Goal: Task Accomplishment & Management: Manage account settings

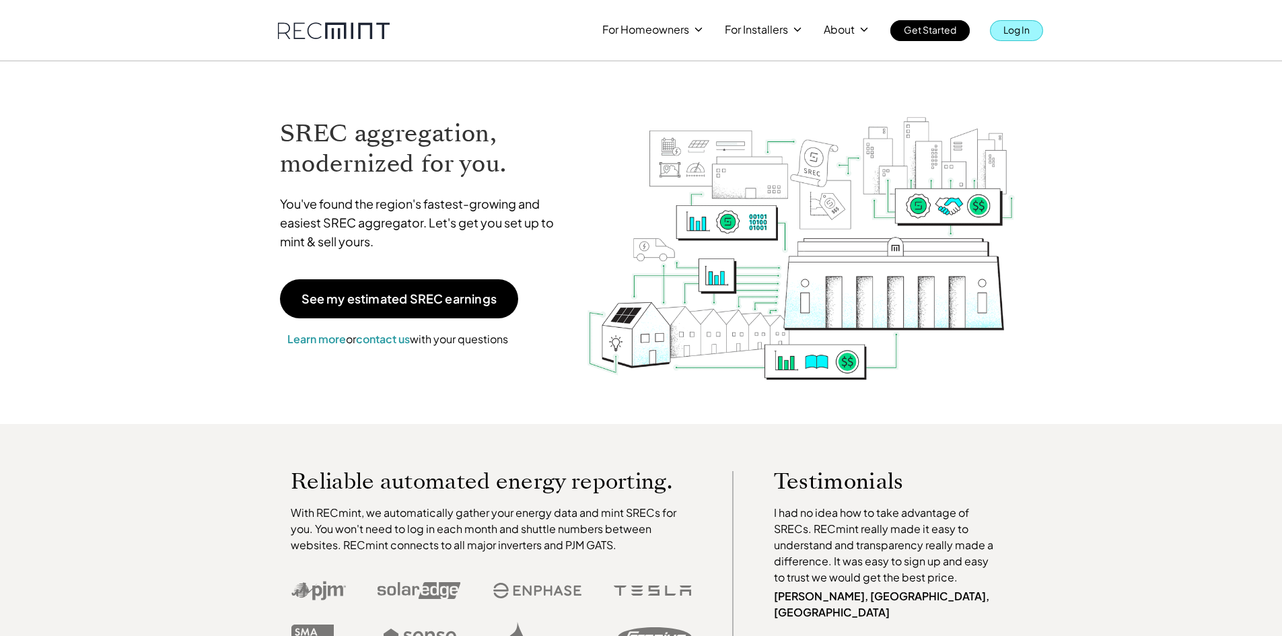
click at [1026, 27] on p "Log In" at bounding box center [1016, 29] width 26 height 19
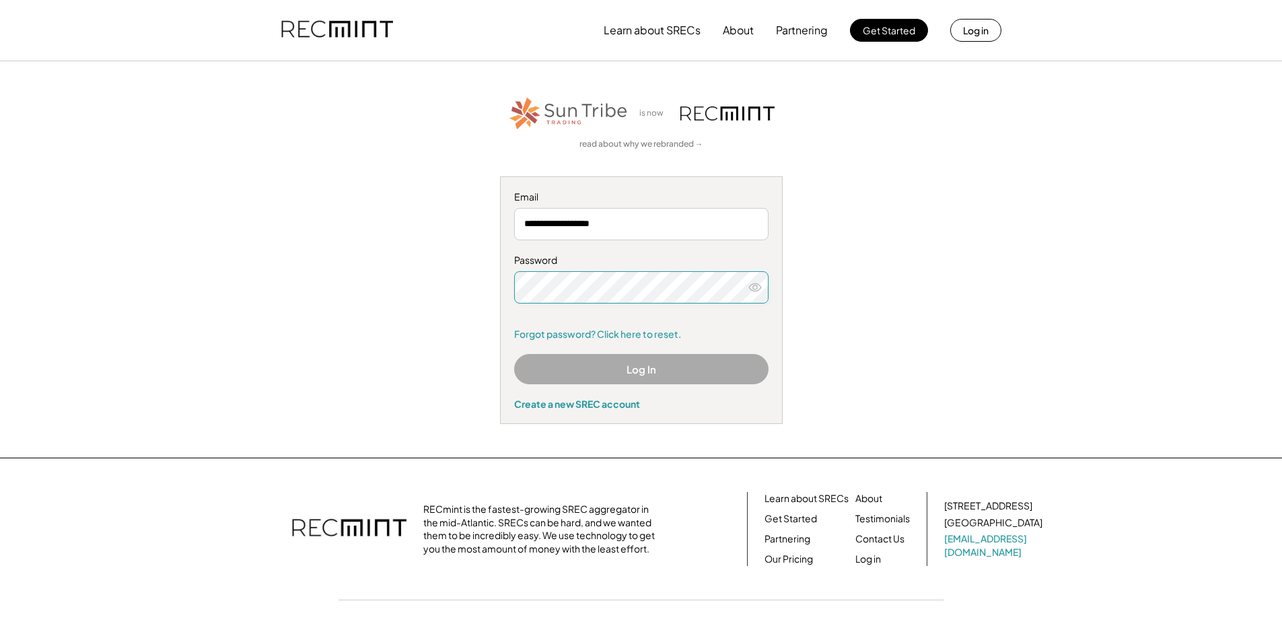
click at [655, 365] on button "Log In" at bounding box center [641, 369] width 254 height 30
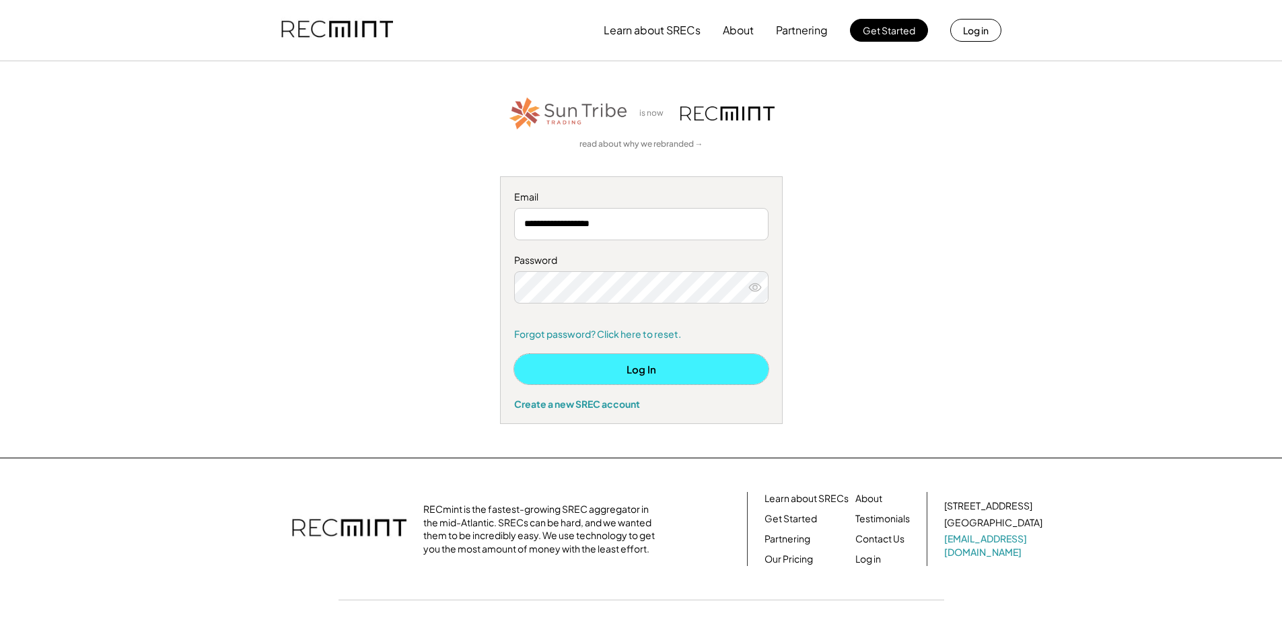
click at [628, 380] on button "Log In" at bounding box center [641, 369] width 254 height 30
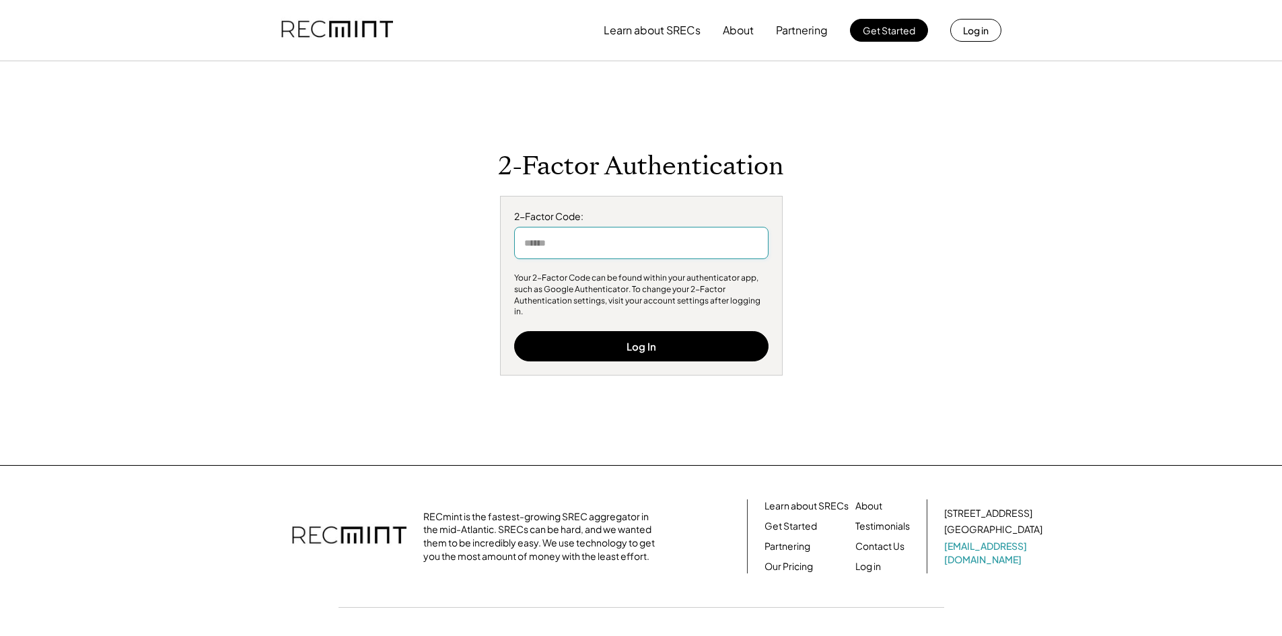
click at [550, 253] on input "input" at bounding box center [641, 243] width 254 height 32
click at [615, 302] on div "Your 2-Factor Code can be found within your authenticator app, such as Google A…" at bounding box center [641, 294] width 254 height 45
click at [616, 246] on input "input" at bounding box center [641, 243] width 254 height 32
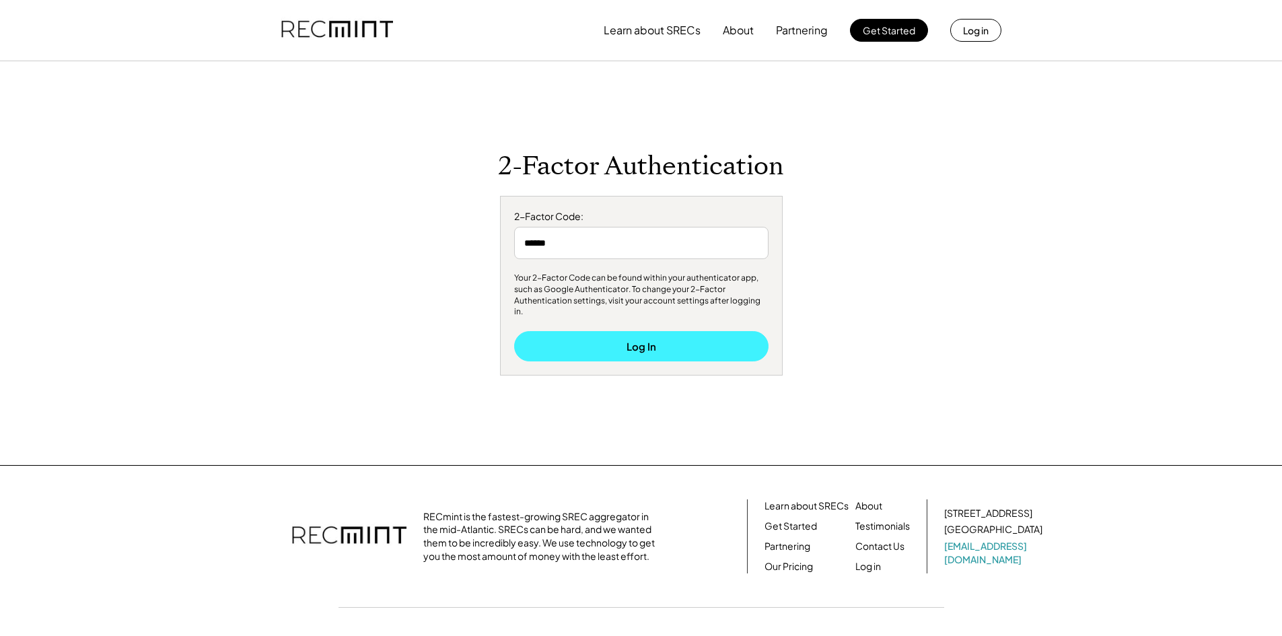
click at [737, 340] on button "Log In" at bounding box center [641, 346] width 254 height 30
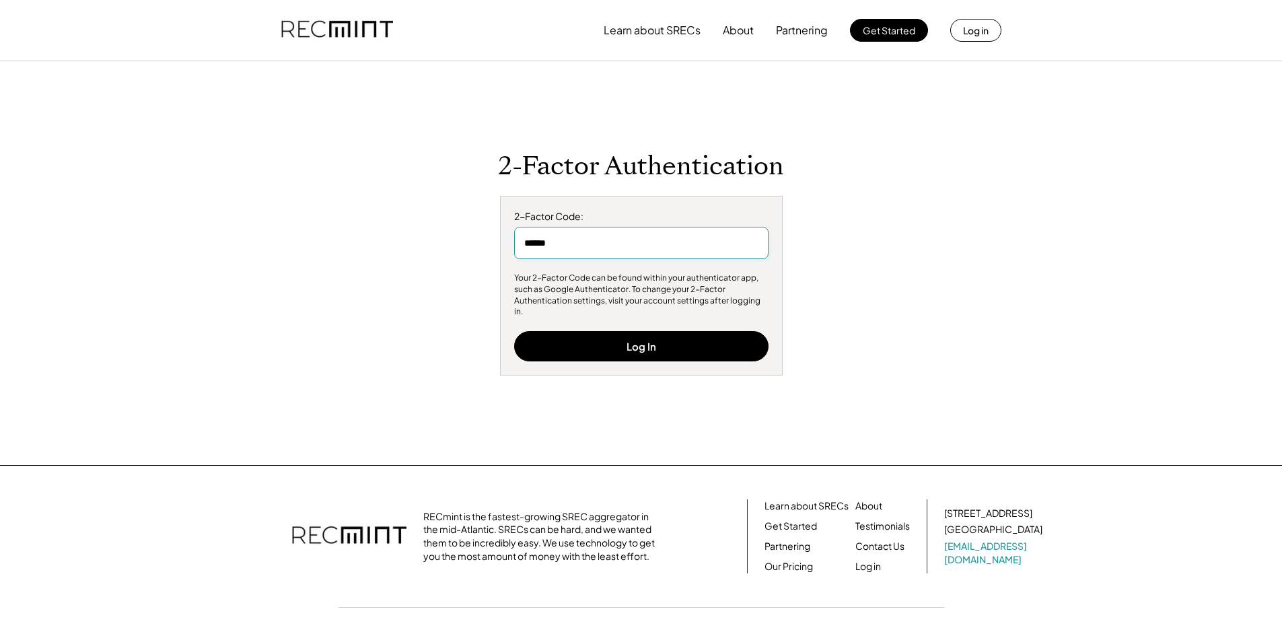
click at [680, 252] on input "input" at bounding box center [641, 243] width 254 height 32
click at [714, 259] on input "input" at bounding box center [641, 243] width 254 height 32
type input "******"
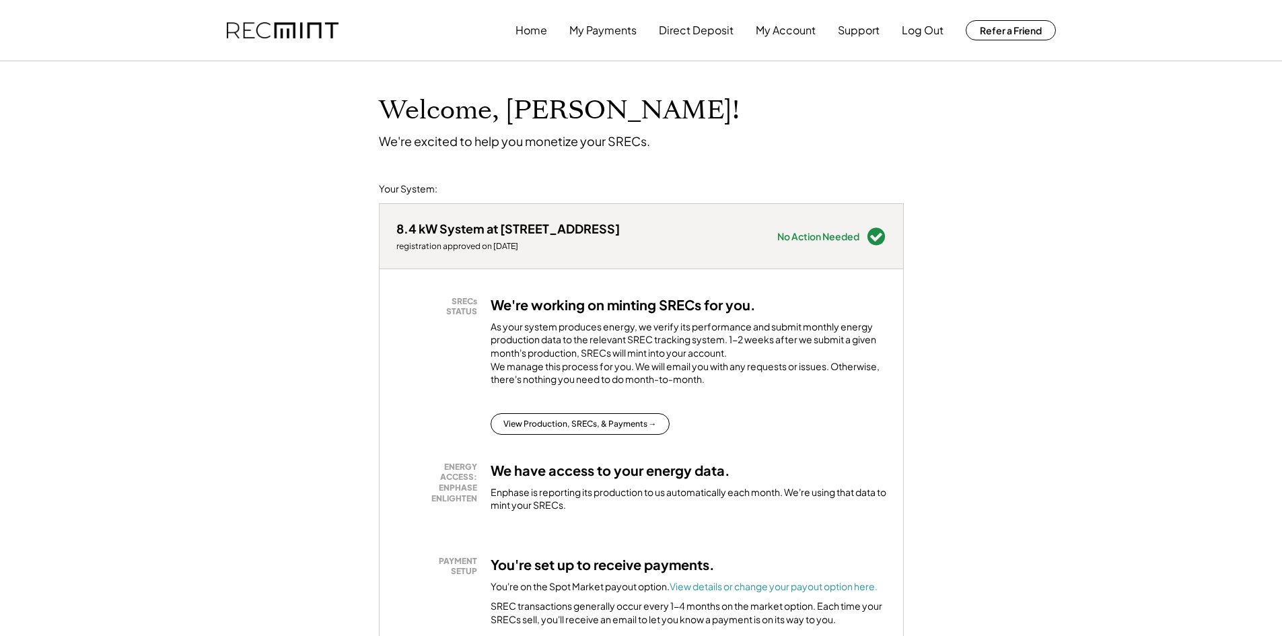
click at [551, 36] on div "Home My Payments Direct Deposit My Account Support Log Out Refer a Friend" at bounding box center [785, 30] width 540 height 27
click at [534, 26] on button "Home" at bounding box center [531, 30] width 32 height 27
click at [772, 21] on button "My Account" at bounding box center [786, 30] width 60 height 27
click at [772, 28] on button "My Account" at bounding box center [786, 30] width 60 height 27
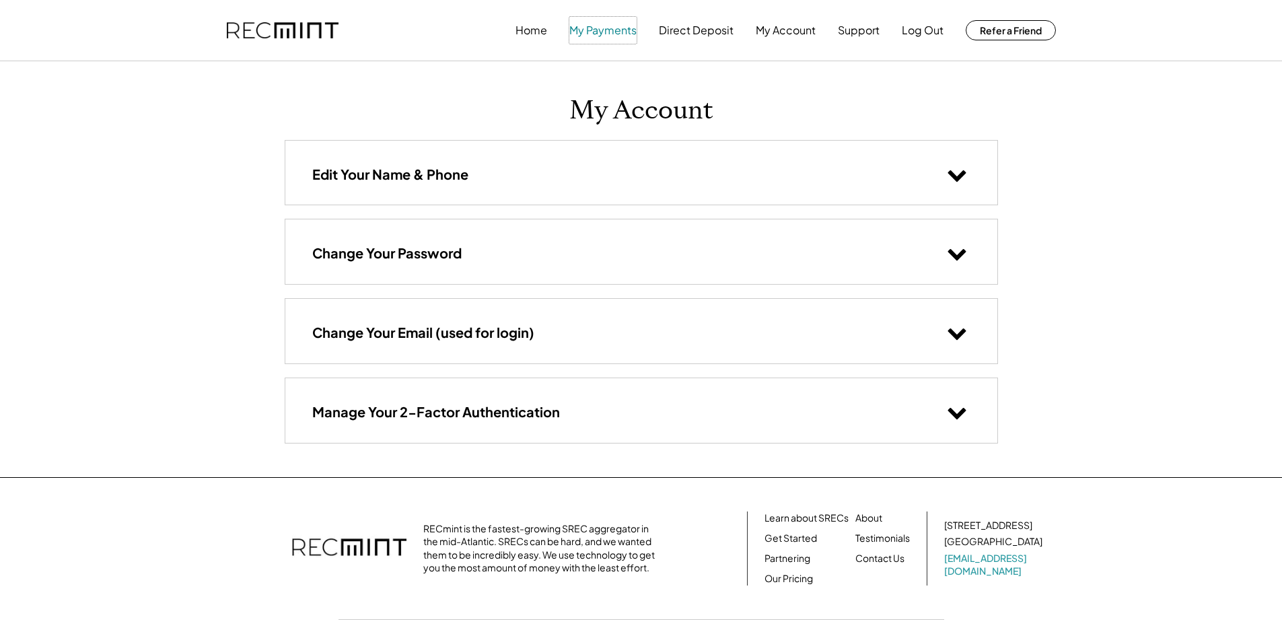
click at [610, 24] on button "My Payments" at bounding box center [602, 30] width 67 height 27
click at [527, 30] on button "Home" at bounding box center [531, 30] width 32 height 27
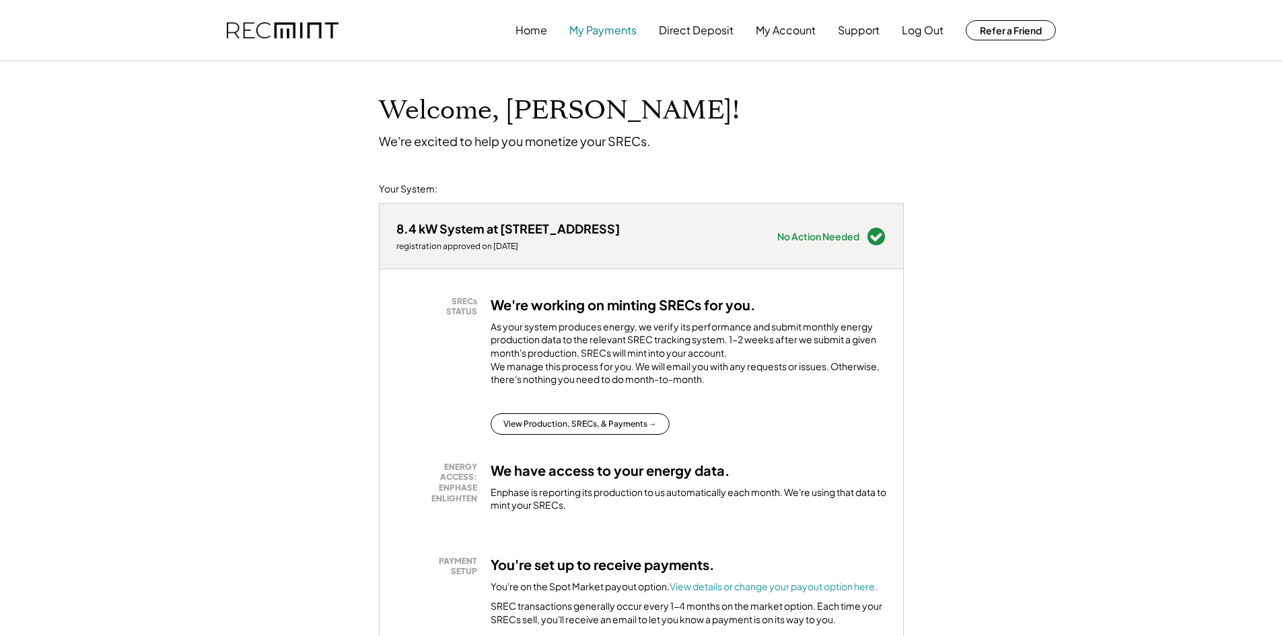
click at [618, 27] on button "My Payments" at bounding box center [602, 30] width 67 height 27
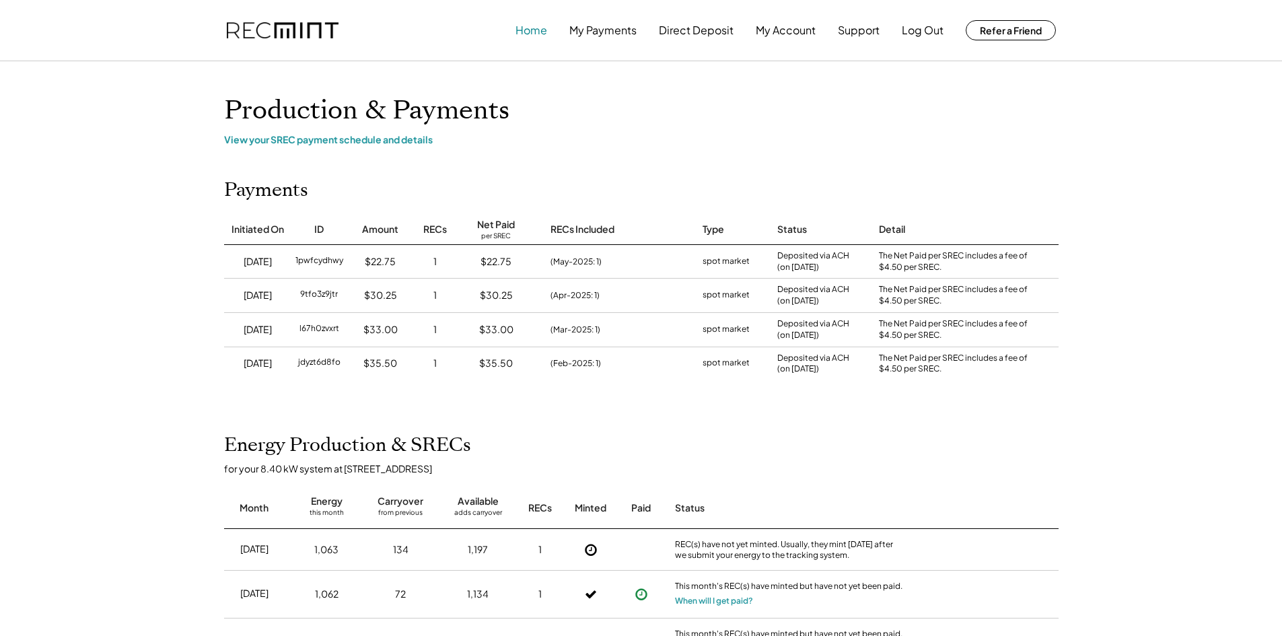
click at [536, 30] on button "Home" at bounding box center [531, 30] width 32 height 27
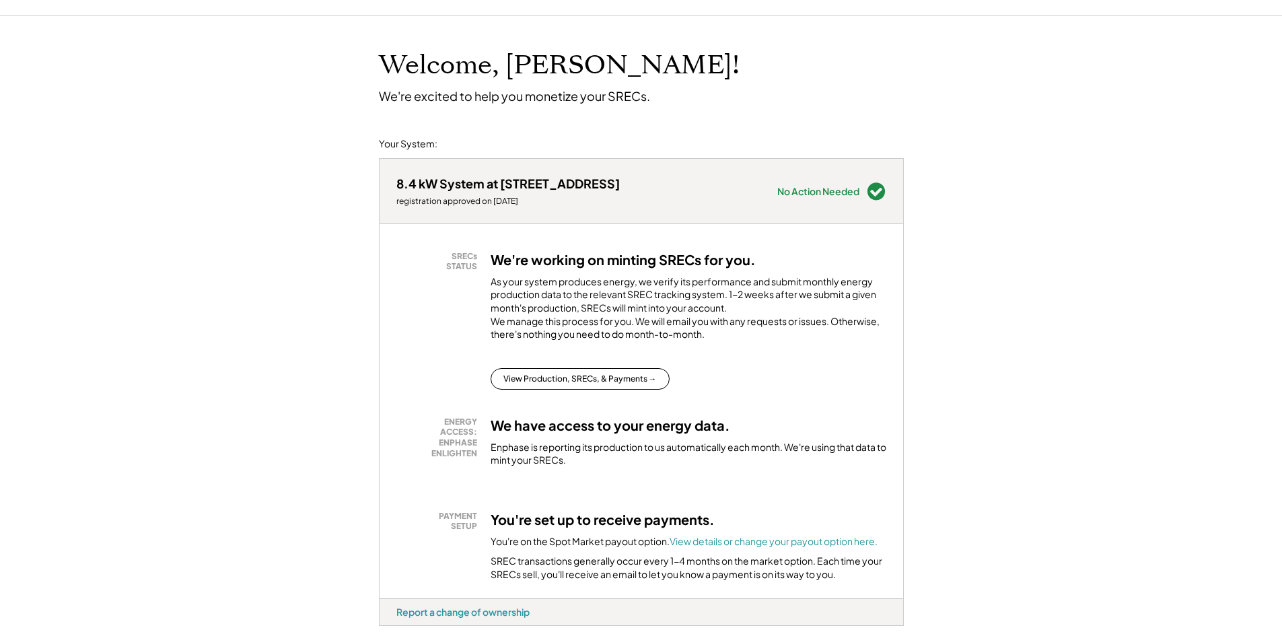
scroll to position [67, 0]
